Goal: Information Seeking & Learning: Learn about a topic

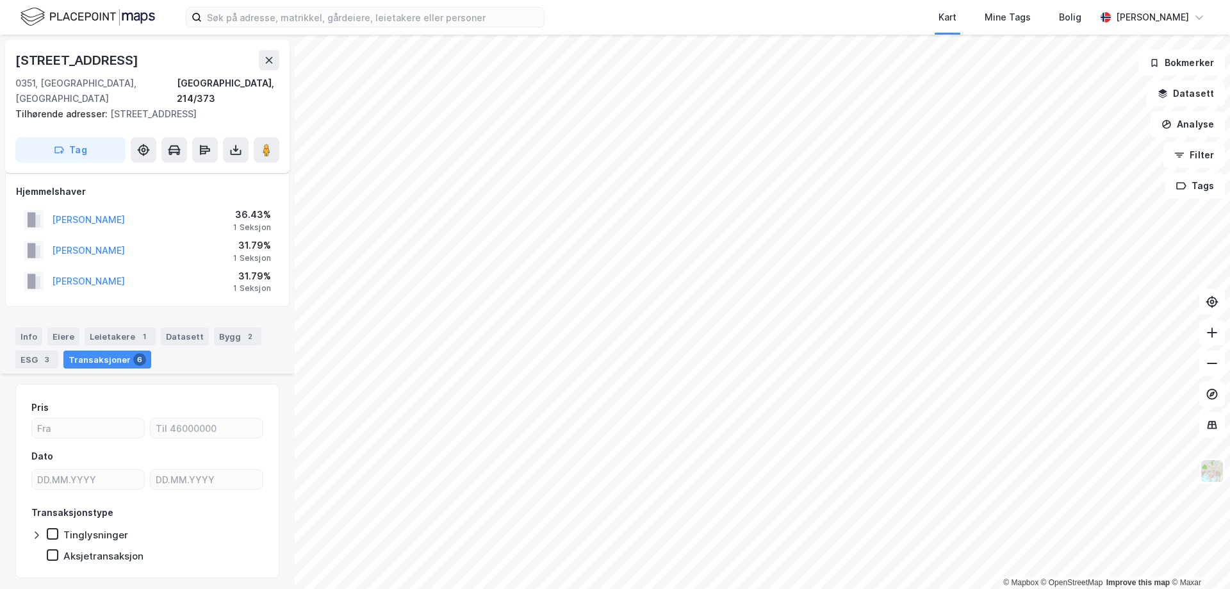
scroll to position [800, 0]
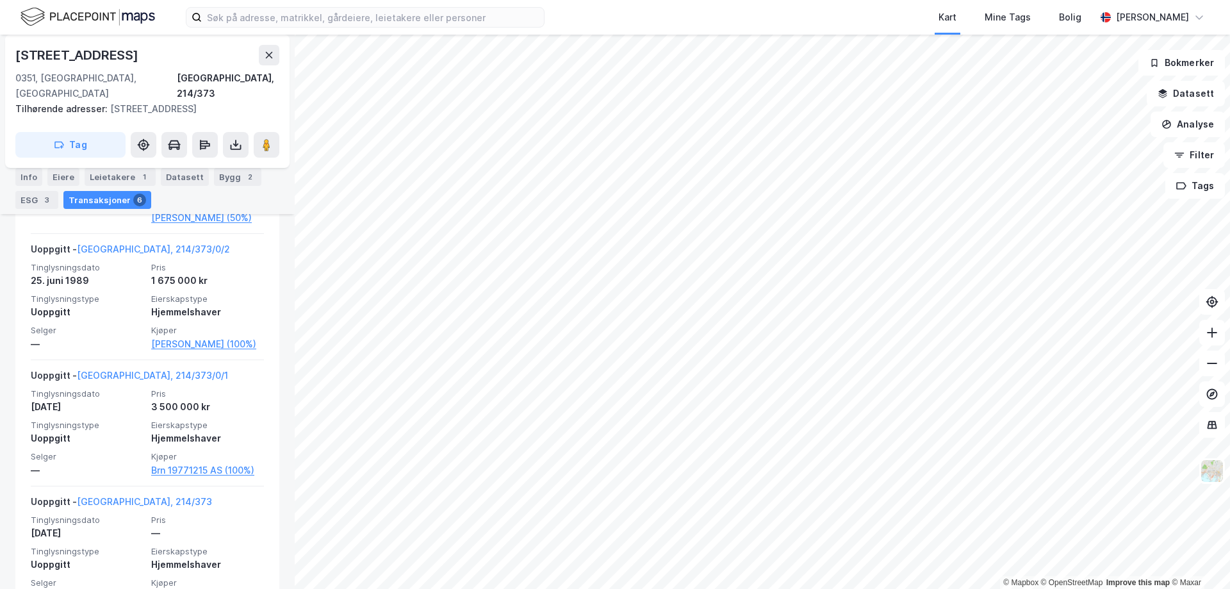
drag, startPoint x: 595, startPoint y: 11, endPoint x: 581, endPoint y: 13, distance: 14.2
click at [594, 11] on div "Kart Mine Tags Bolig [PERSON_NAME]" at bounding box center [615, 17] width 1230 height 35
click at [517, 8] on input at bounding box center [373, 17] width 342 height 19
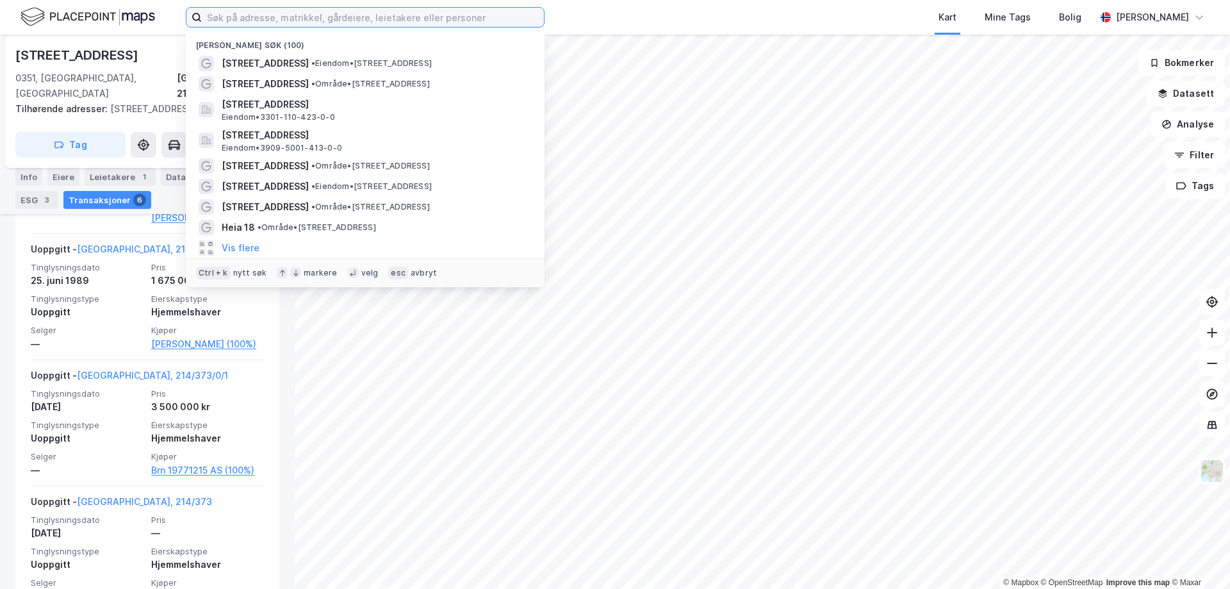
paste input "lille frøyens vei 1"
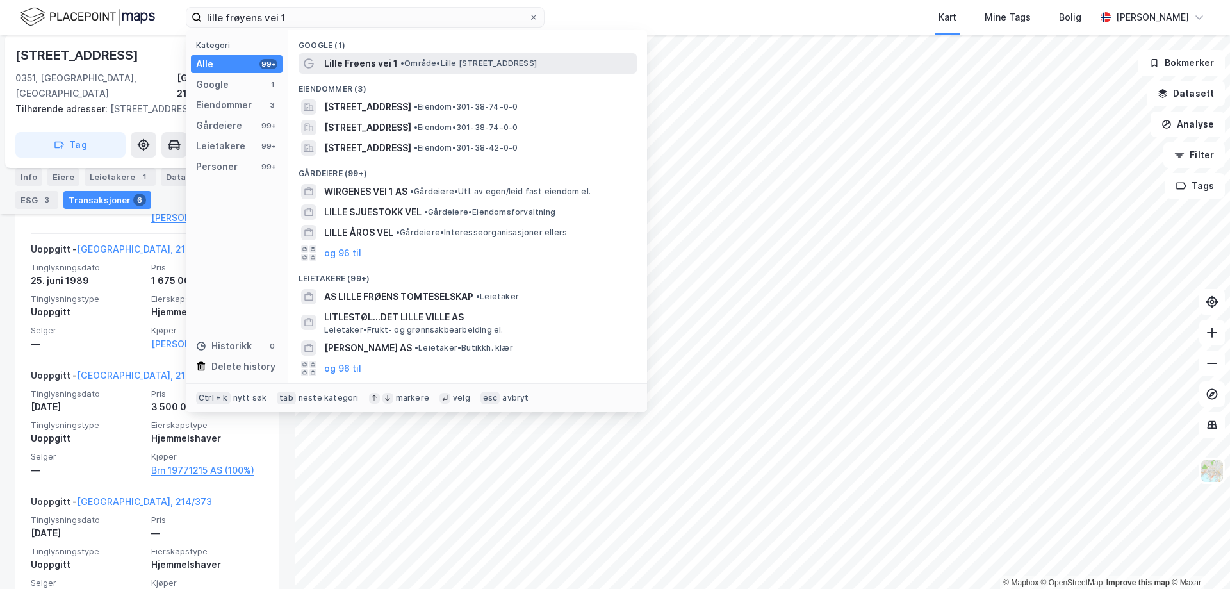
click at [472, 56] on div "Lille Frøens vei 1 • Område • [STREET_ADDRESS]" at bounding box center [479, 63] width 310 height 15
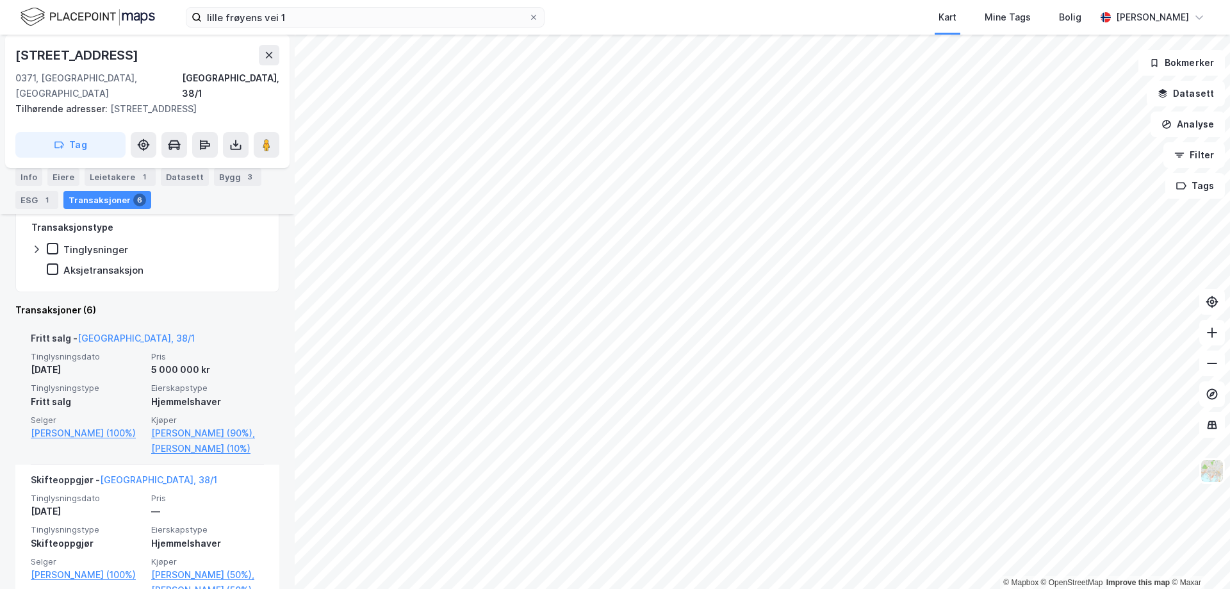
scroll to position [320, 0]
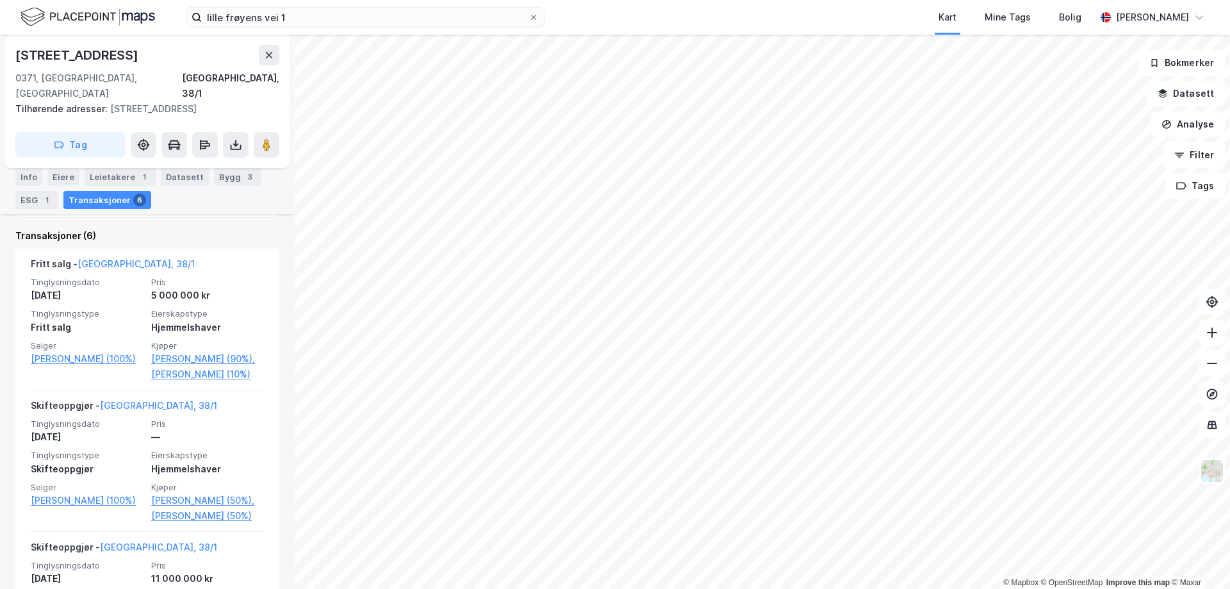
drag, startPoint x: 151, startPoint y: 56, endPoint x: 131, endPoint y: 58, distance: 20.5
click at [131, 58] on div "[STREET_ADDRESS]" at bounding box center [147, 55] width 264 height 21
click at [260, 60] on button at bounding box center [269, 55] width 21 height 21
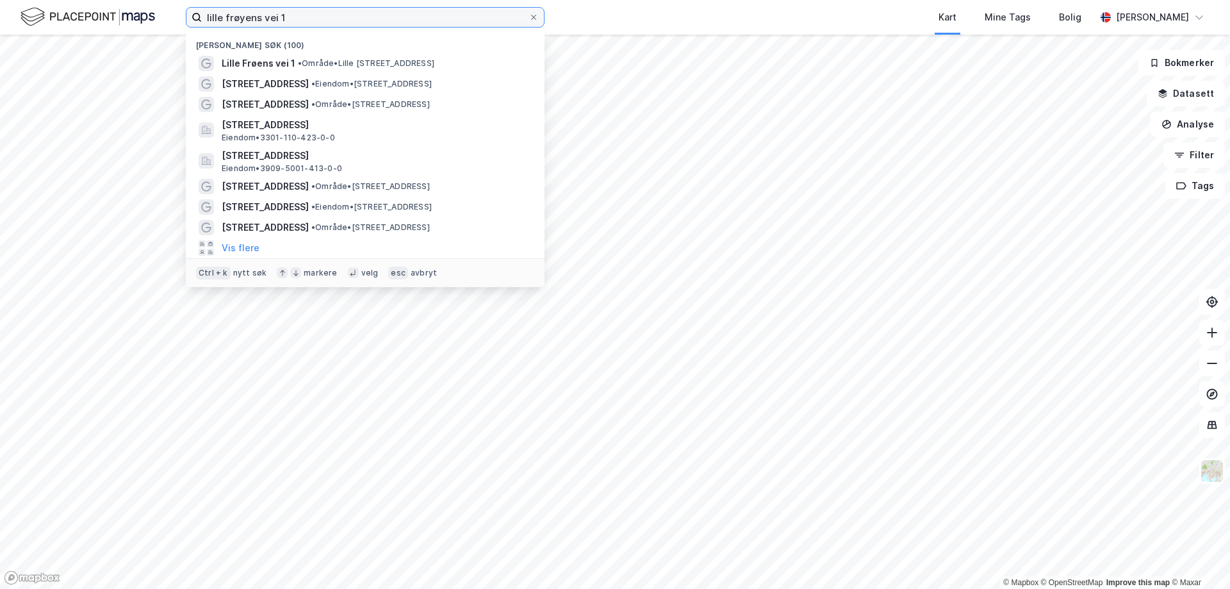
drag, startPoint x: 344, startPoint y: 22, endPoint x: 176, endPoint y: 7, distance: 167.9
click at [176, 7] on div "lille frøyens vei 1 Nylige søk (100) [GEOGRAPHIC_DATA] vei 1 • Område • [STREET…" at bounding box center [615, 17] width 1230 height 35
paste input "[STREET_ADDRESS]"
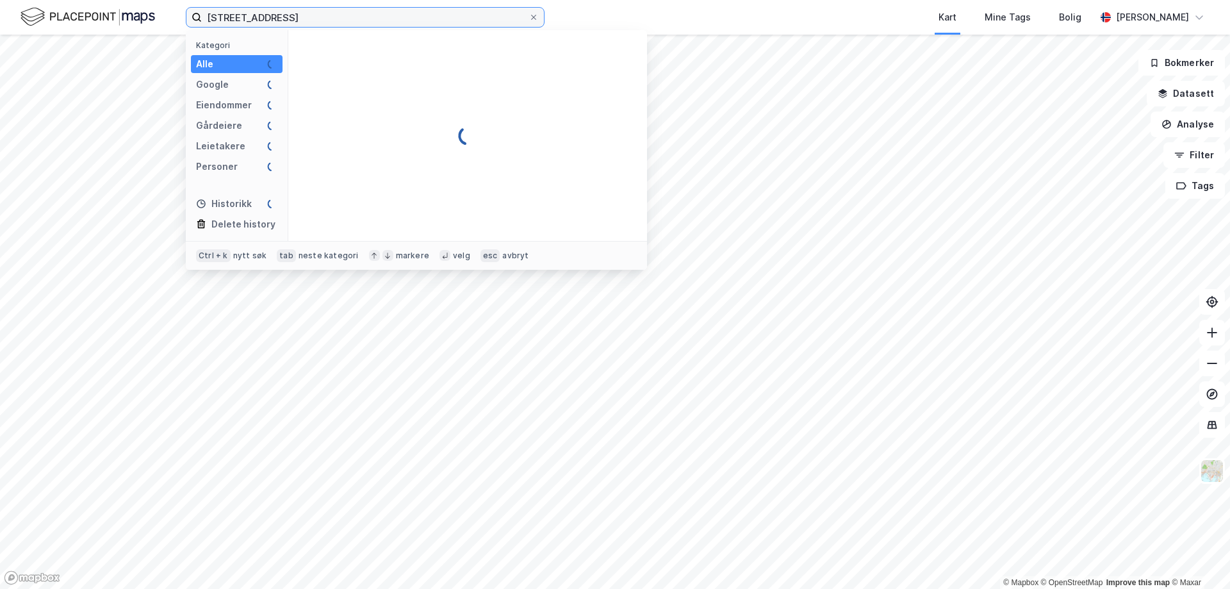
type input "[STREET_ADDRESS]"
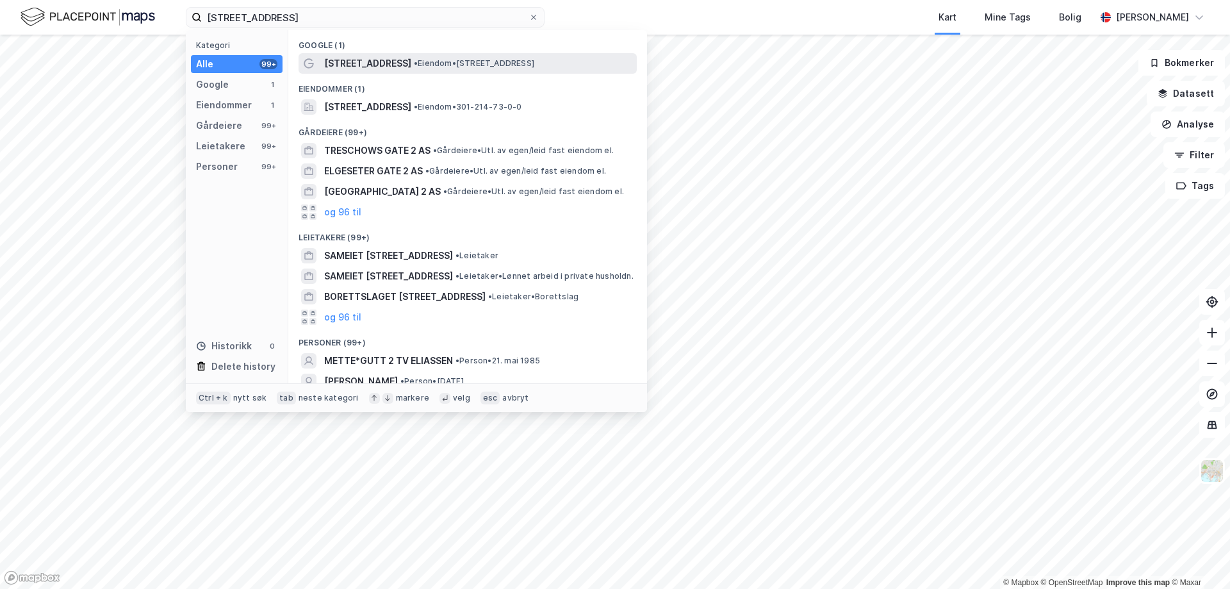
click at [381, 56] on span "[STREET_ADDRESS]" at bounding box center [367, 63] width 87 height 15
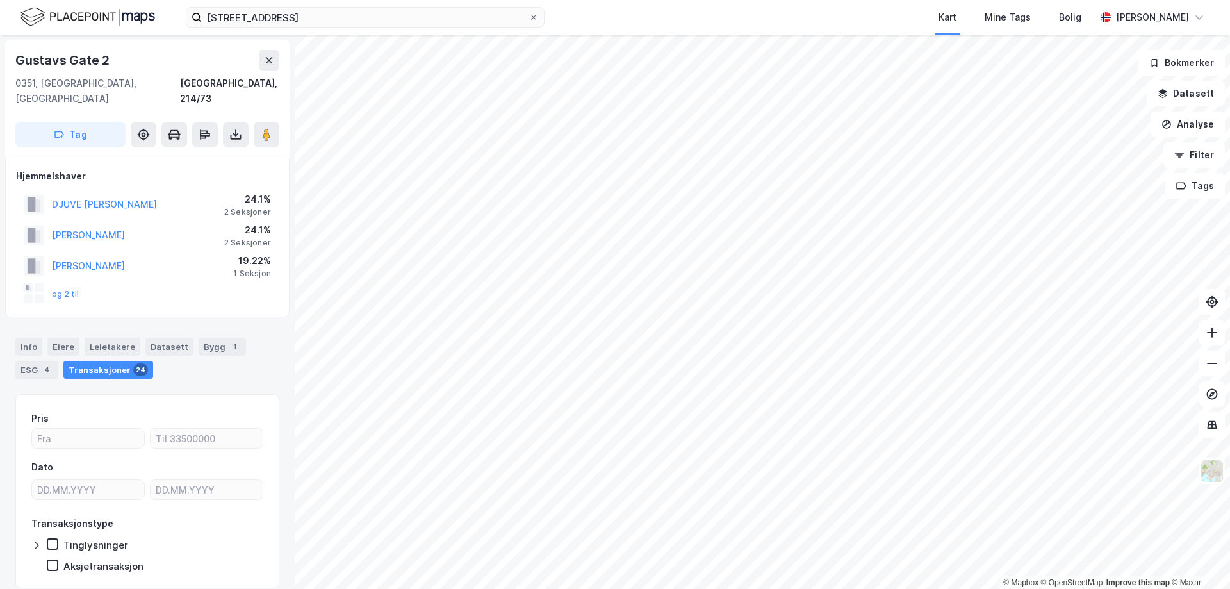
scroll to position [30, 0]
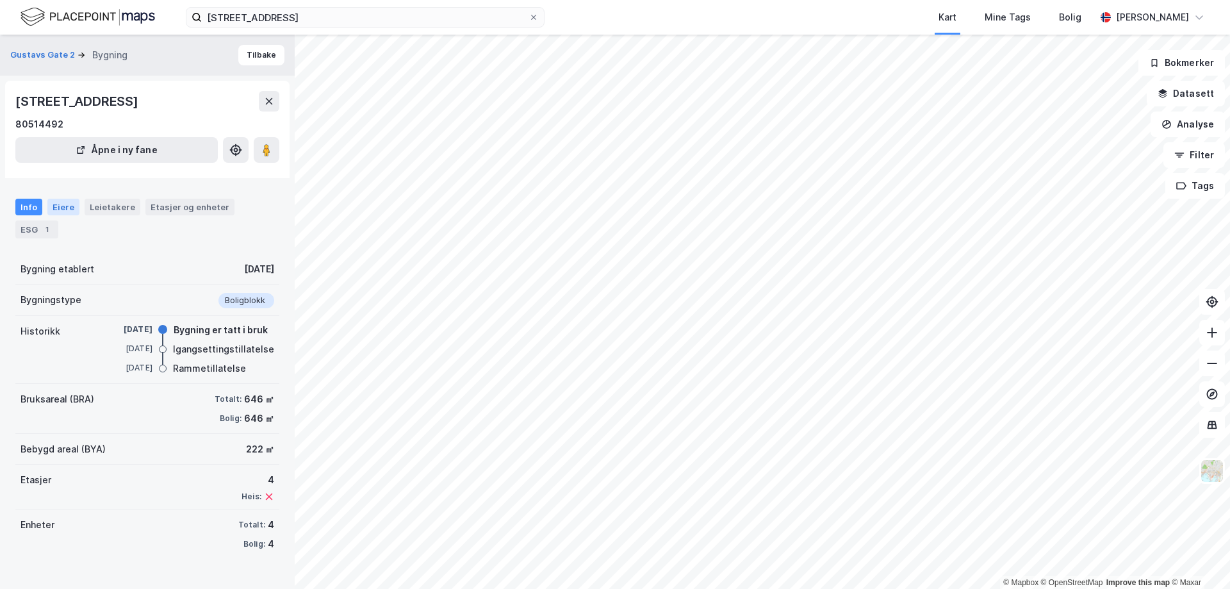
click at [55, 203] on div "Eiere" at bounding box center [63, 207] width 32 height 17
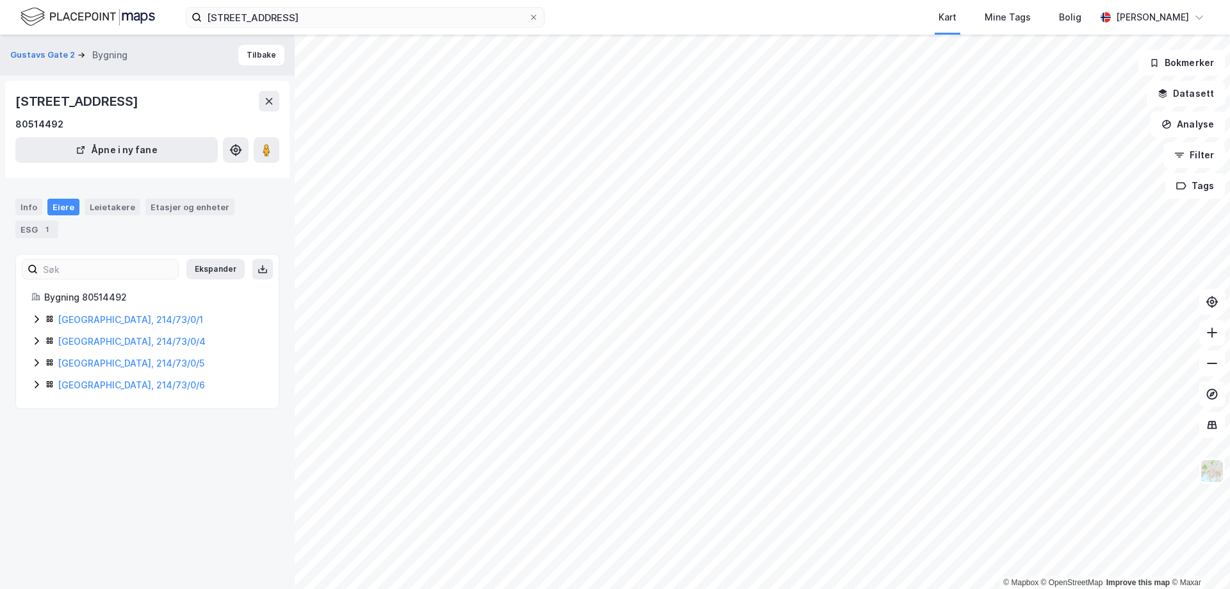
click at [74, 312] on div "[GEOGRAPHIC_DATA], 214/73/0/1" at bounding box center [161, 319] width 206 height 15
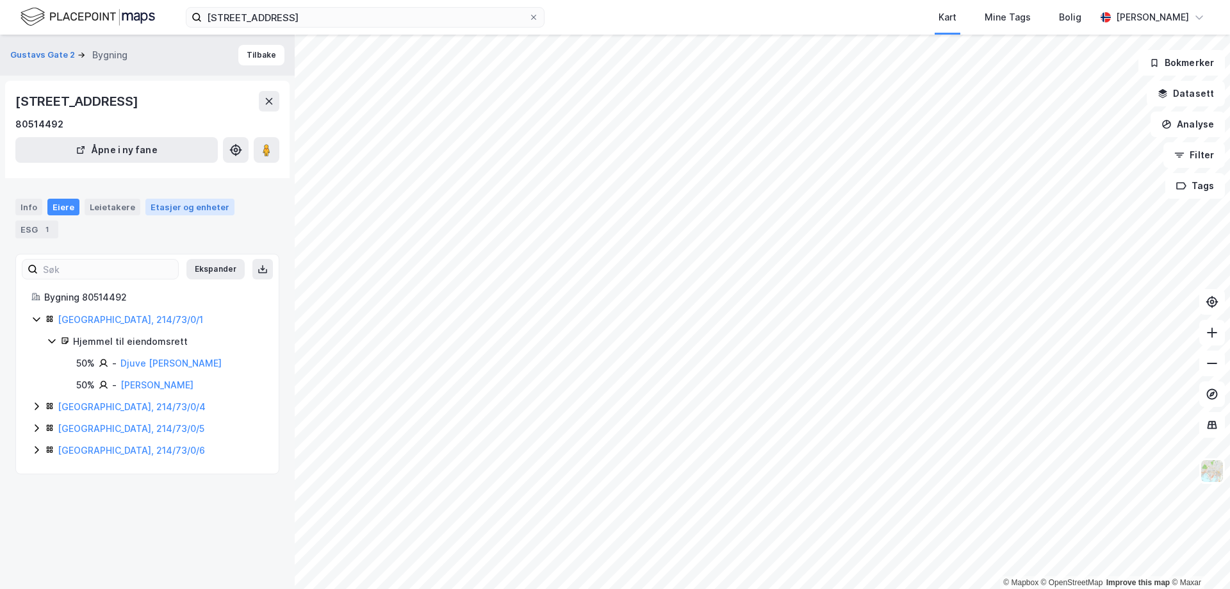
click at [180, 203] on div "Etasjer og enheter" at bounding box center [190, 207] width 79 height 12
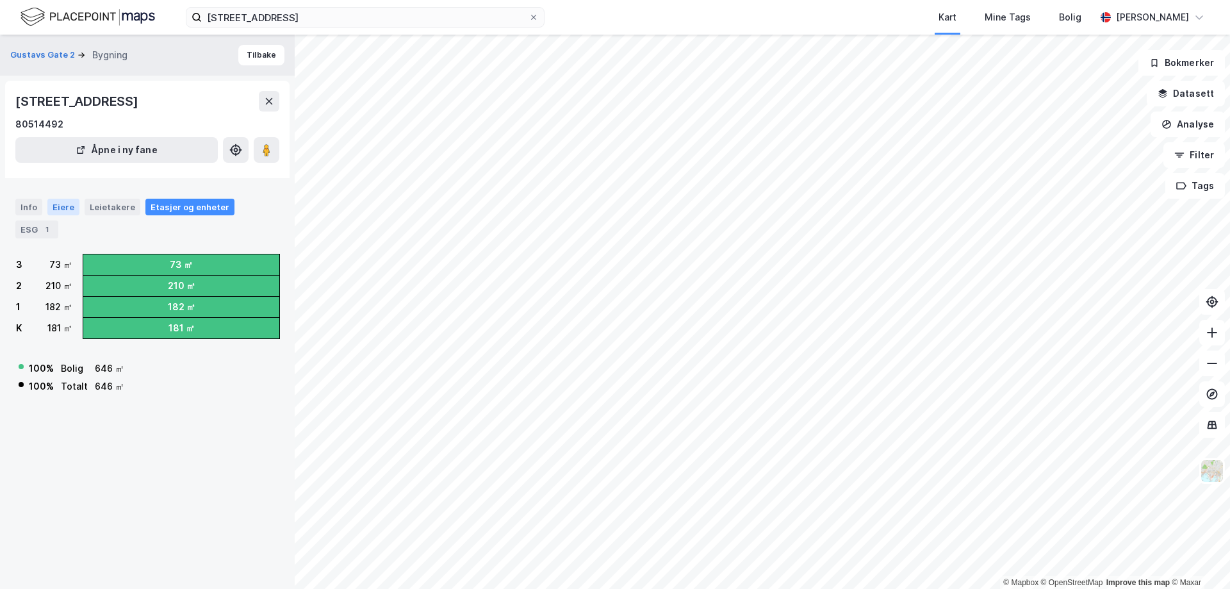
click at [67, 204] on div "Eiere" at bounding box center [63, 207] width 32 height 17
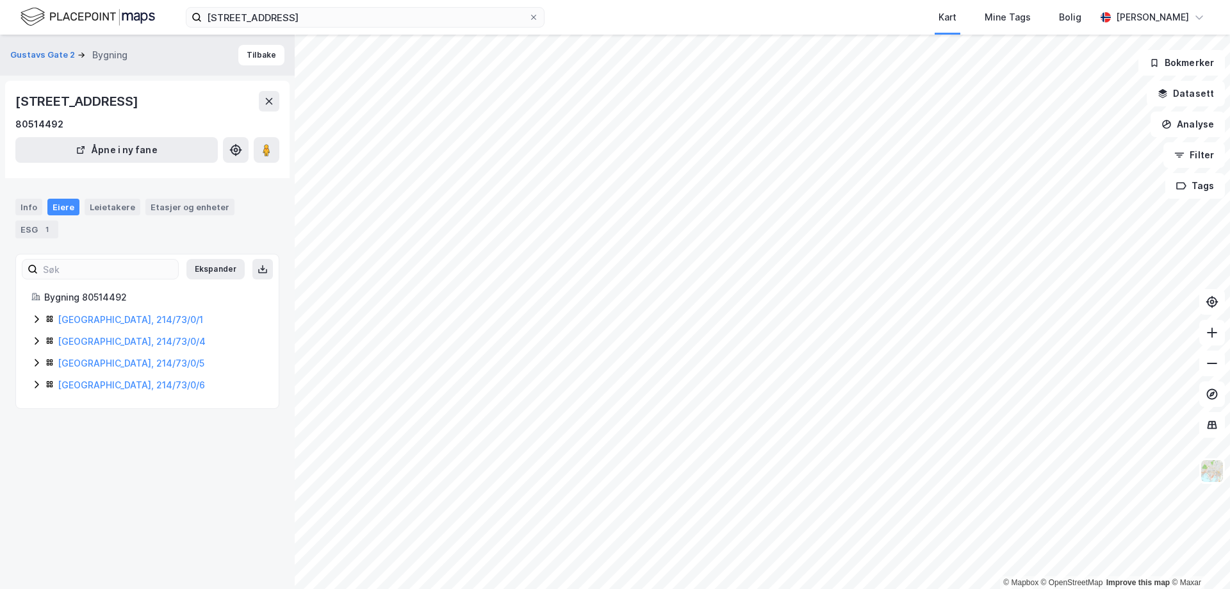
click at [36, 359] on icon at bounding box center [36, 363] width 10 height 10
click at [33, 410] on icon at bounding box center [36, 406] width 10 height 10
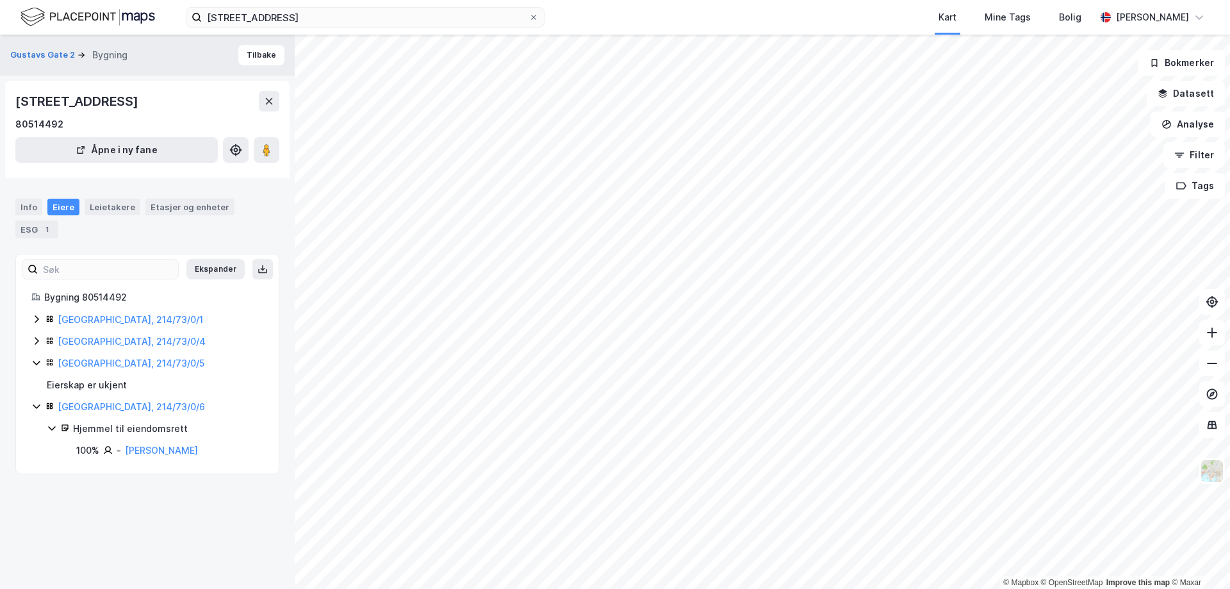
click at [32, 338] on icon at bounding box center [36, 341] width 10 height 10
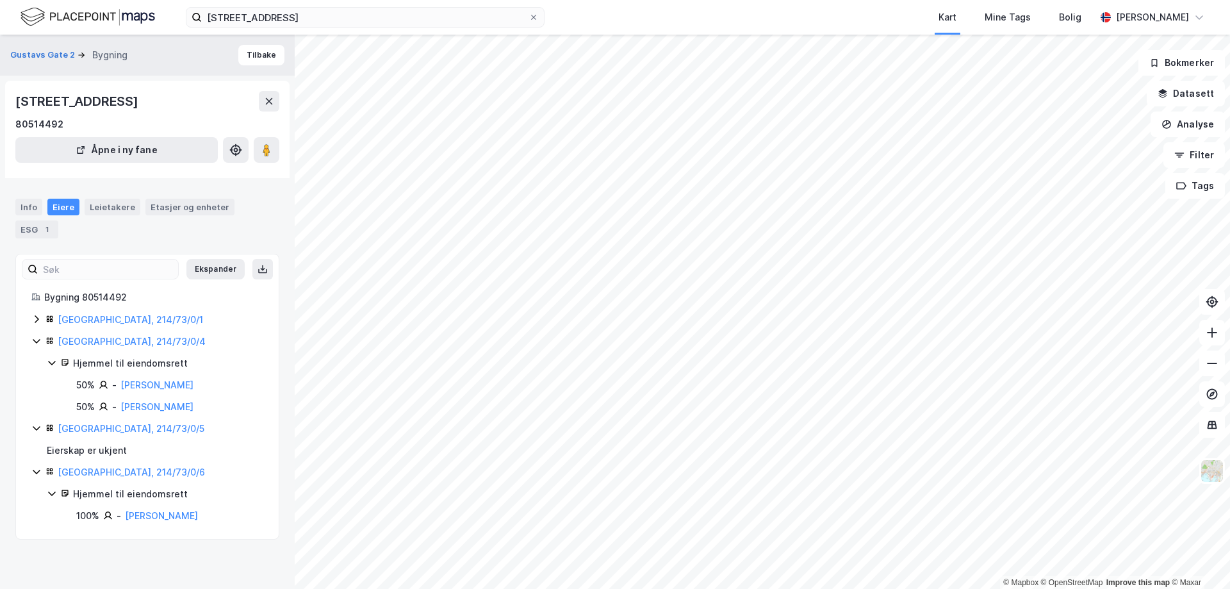
click at [36, 320] on icon at bounding box center [36, 319] width 10 height 10
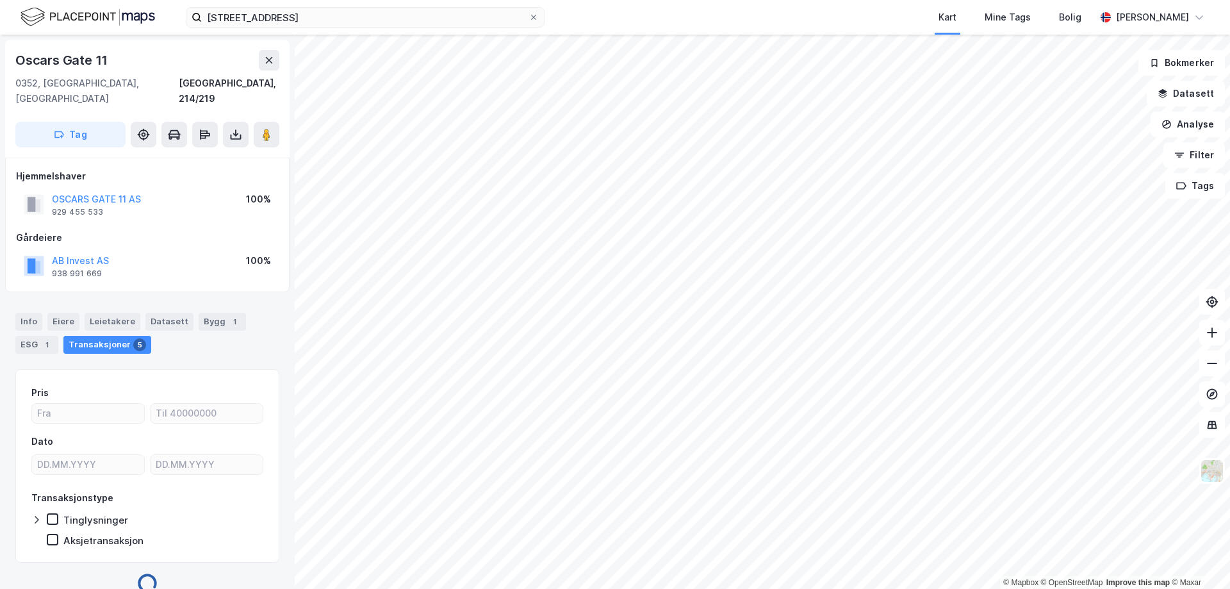
scroll to position [4, 0]
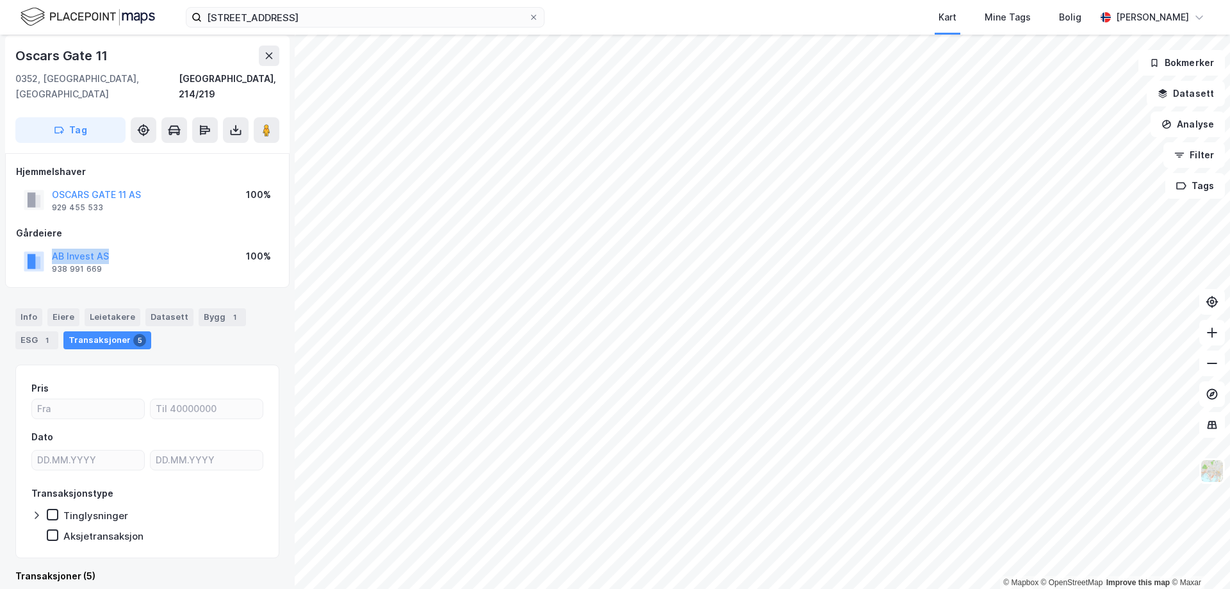
drag, startPoint x: 114, startPoint y: 241, endPoint x: 51, endPoint y: 242, distance: 63.5
click at [51, 246] on div "AB Invest AS 938 991 669 100%" at bounding box center [147, 261] width 263 height 31
copy button "AB Invest AS"
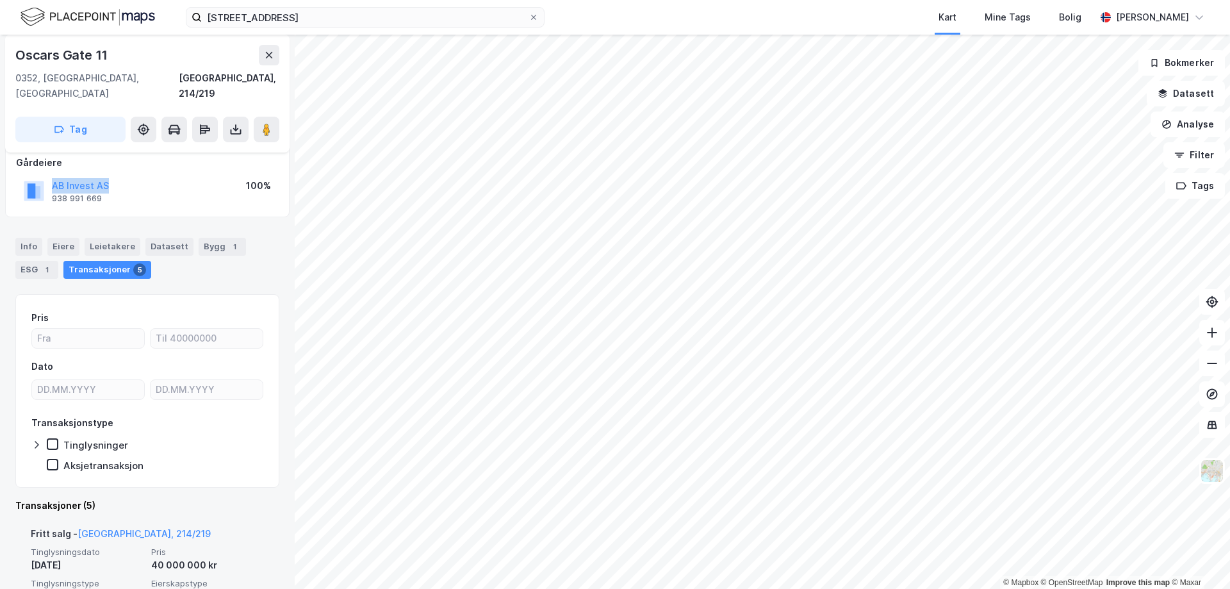
scroll to position [69, 0]
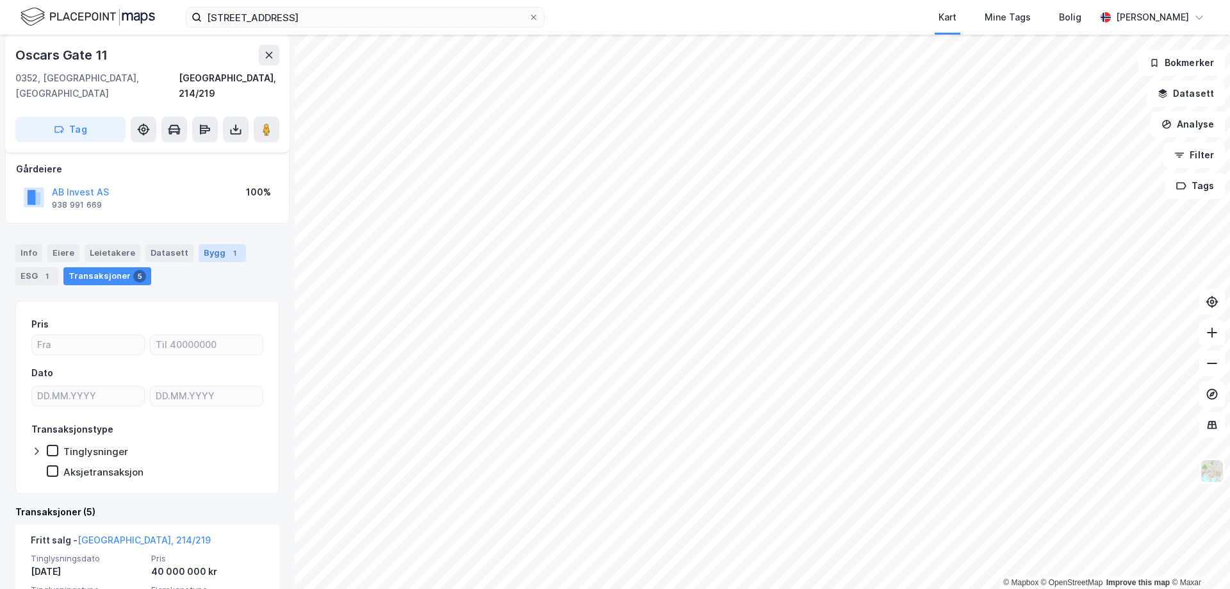
click at [228, 247] on div "1" at bounding box center [234, 253] width 13 height 13
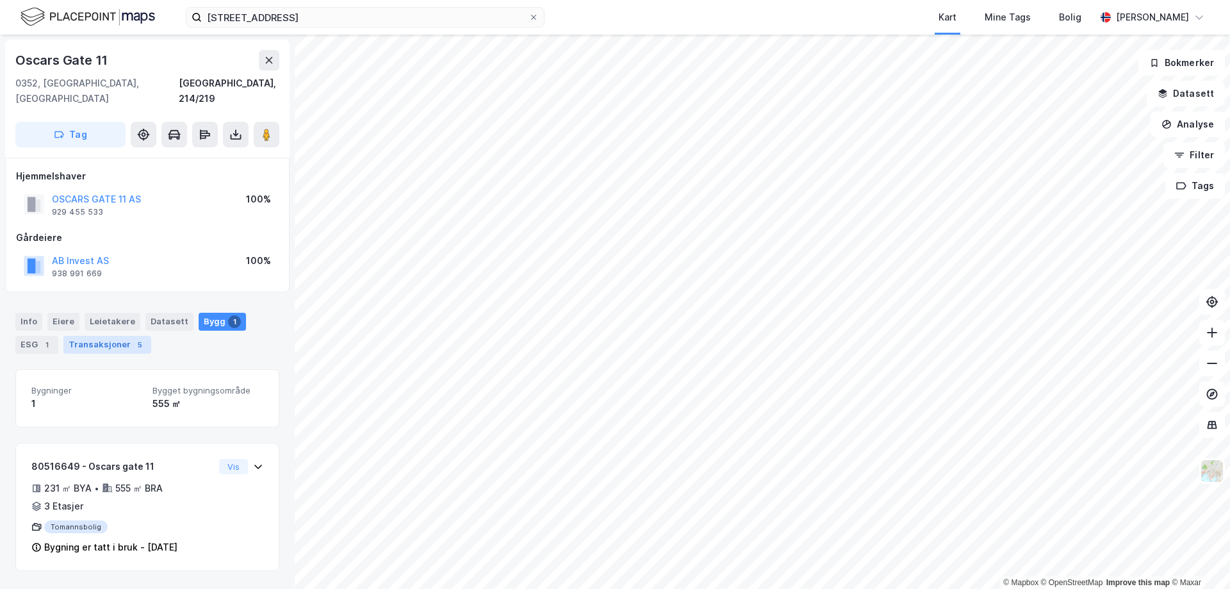
click at [105, 336] on div "Transaksjoner 5" at bounding box center [107, 345] width 88 height 18
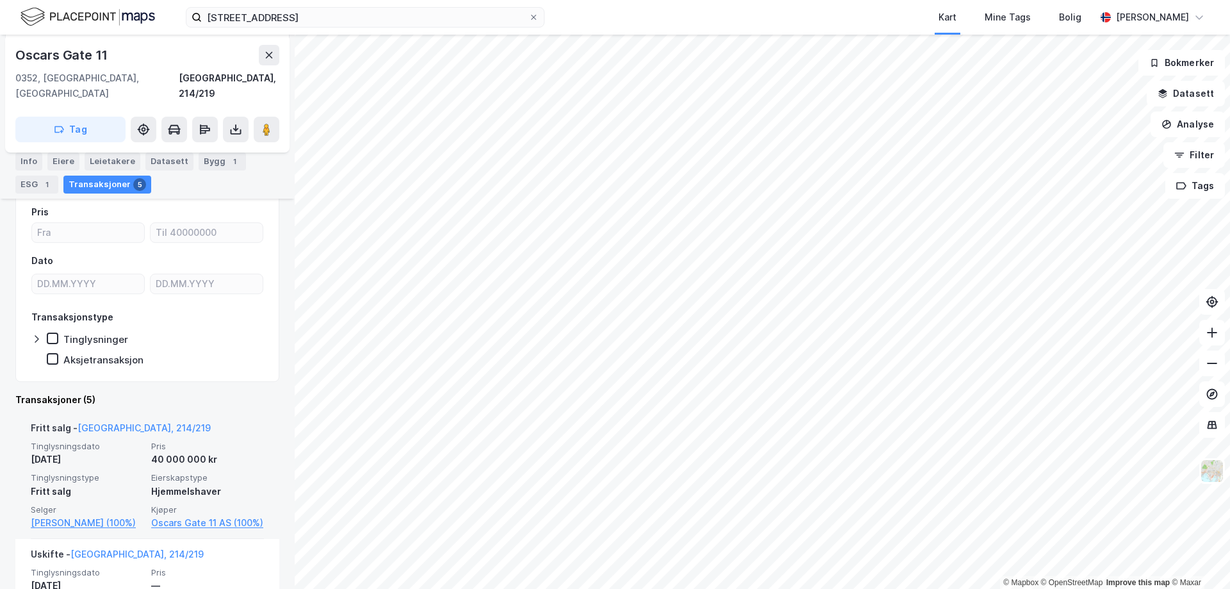
scroll to position [192, 0]
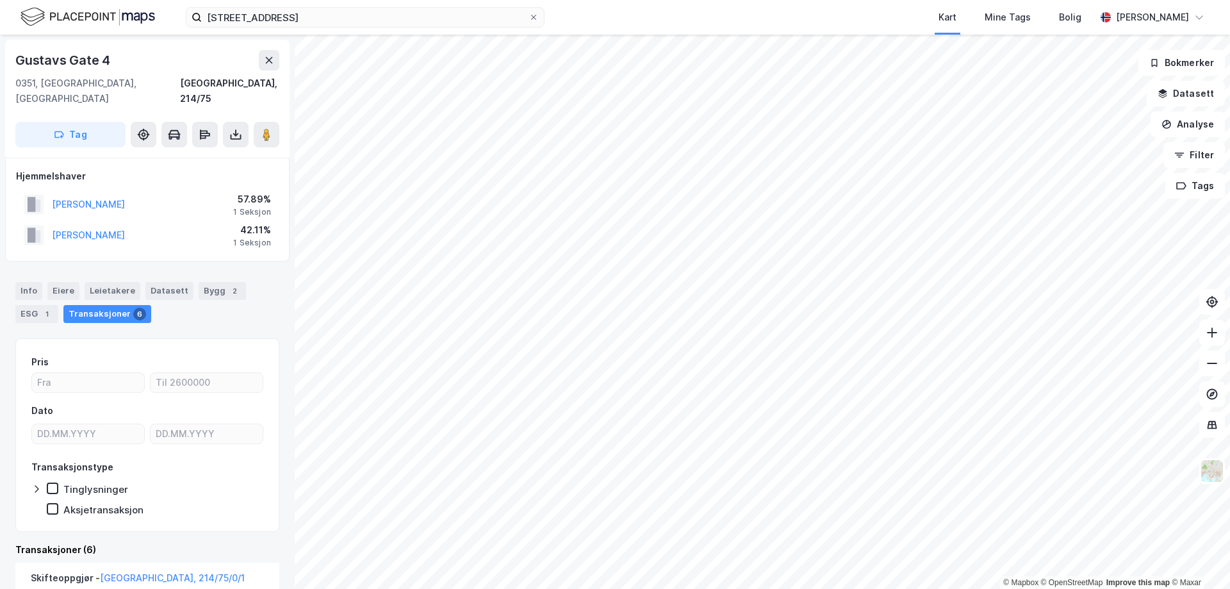
click at [833, 0] on html "[STREET_ADDRESS] Kart Mine Tags Bolig [PERSON_NAME] © Mapbox © OpenStreetMap Im…" at bounding box center [615, 294] width 1230 height 589
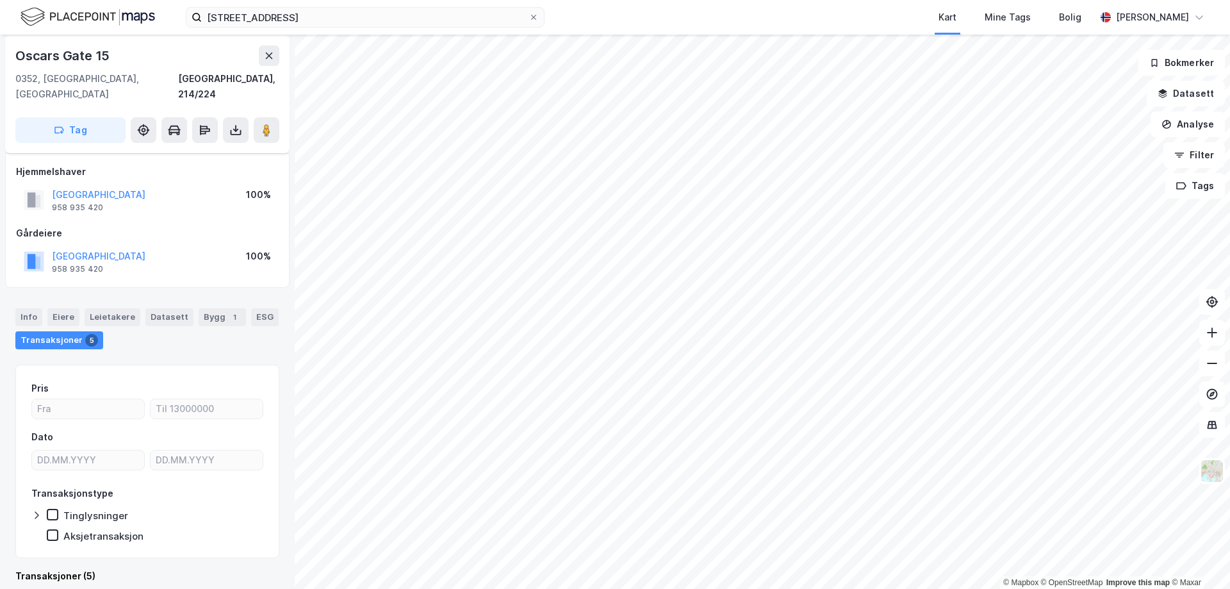
scroll to position [197, 0]
